Goal: Find specific page/section: Find specific page/section

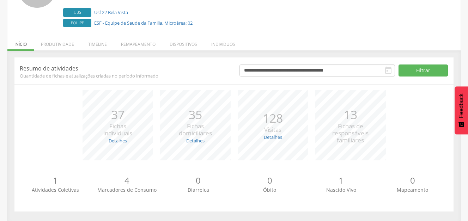
scroll to position [79, 0]
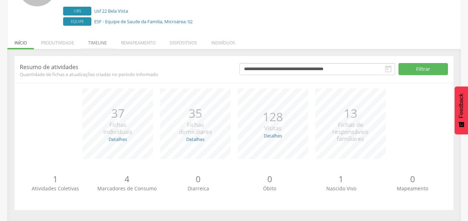
click at [95, 41] on li "Timeline" at bounding box center [97, 41] width 33 height 17
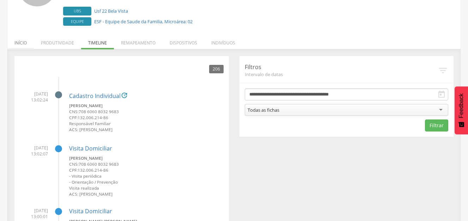
click at [25, 42] on li "Início" at bounding box center [20, 41] width 26 height 17
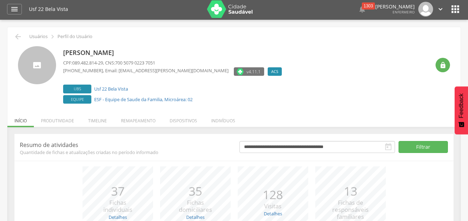
scroll to position [0, 0]
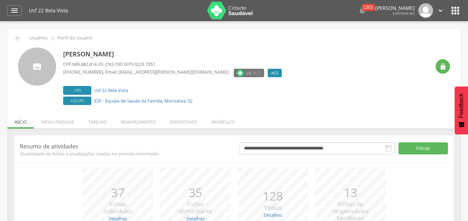
click at [455, 6] on icon "" at bounding box center [455, 10] width 11 height 11
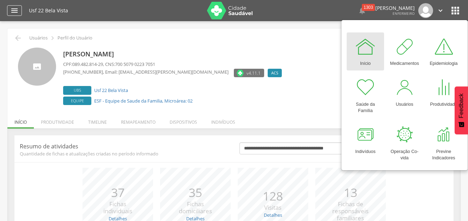
click at [14, 10] on icon "" at bounding box center [14, 10] width 8 height 8
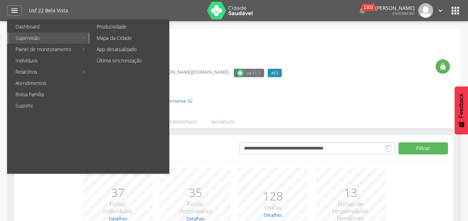
click at [100, 36] on link "Mapa da Cidade" at bounding box center [129, 37] width 79 height 11
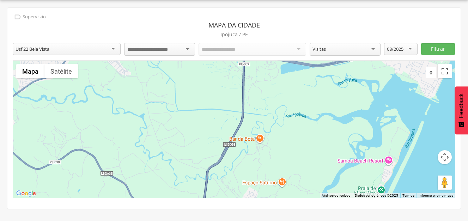
scroll to position [21, 0]
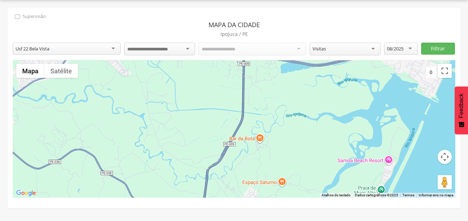
click at [297, 50] on div at bounding box center [253, 49] width 108 height 13
click at [299, 48] on div at bounding box center [253, 49] width 108 height 13
click at [249, 48] on div at bounding box center [253, 49] width 108 height 13
click at [189, 47] on div at bounding box center [159, 49] width 71 height 13
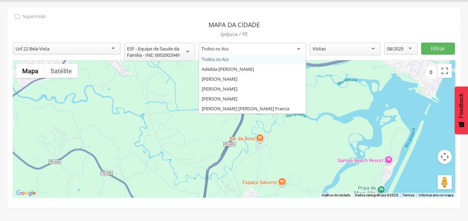
click at [299, 48] on div "Todos os Acs" at bounding box center [253, 49] width 108 height 13
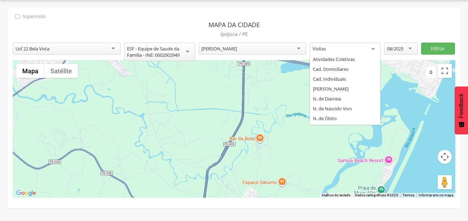
scroll to position [8, 0]
click at [373, 49] on div "Visitas" at bounding box center [345, 49] width 71 height 13
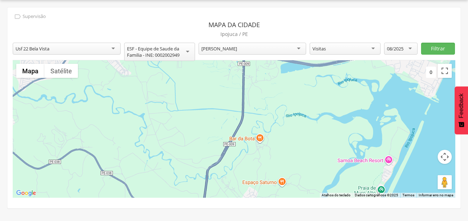
click at [320, 121] on div "**********" at bounding box center [233, 107] width 453 height 201
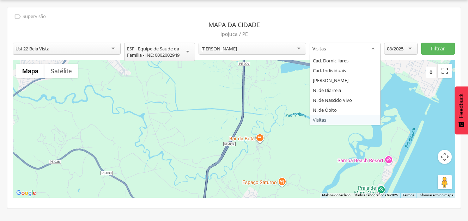
click at [373, 50] on div "Visitas" at bounding box center [345, 49] width 71 height 13
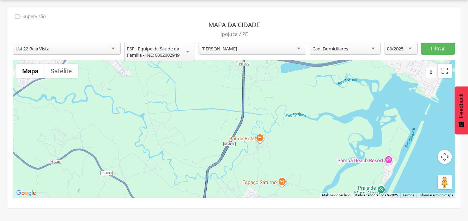
scroll to position [1015, 0]
click at [410, 48] on div "08/2025" at bounding box center [400, 49] width 33 height 12
click at [431, 49] on button "Filtrar" at bounding box center [437, 49] width 33 height 12
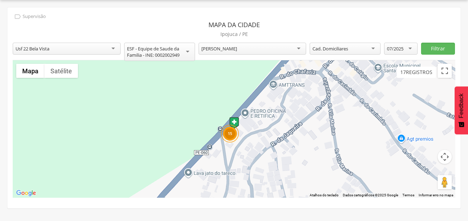
click at [228, 133] on div "15" at bounding box center [230, 134] width 18 height 18
